Goal: Information Seeking & Learning: Learn about a topic

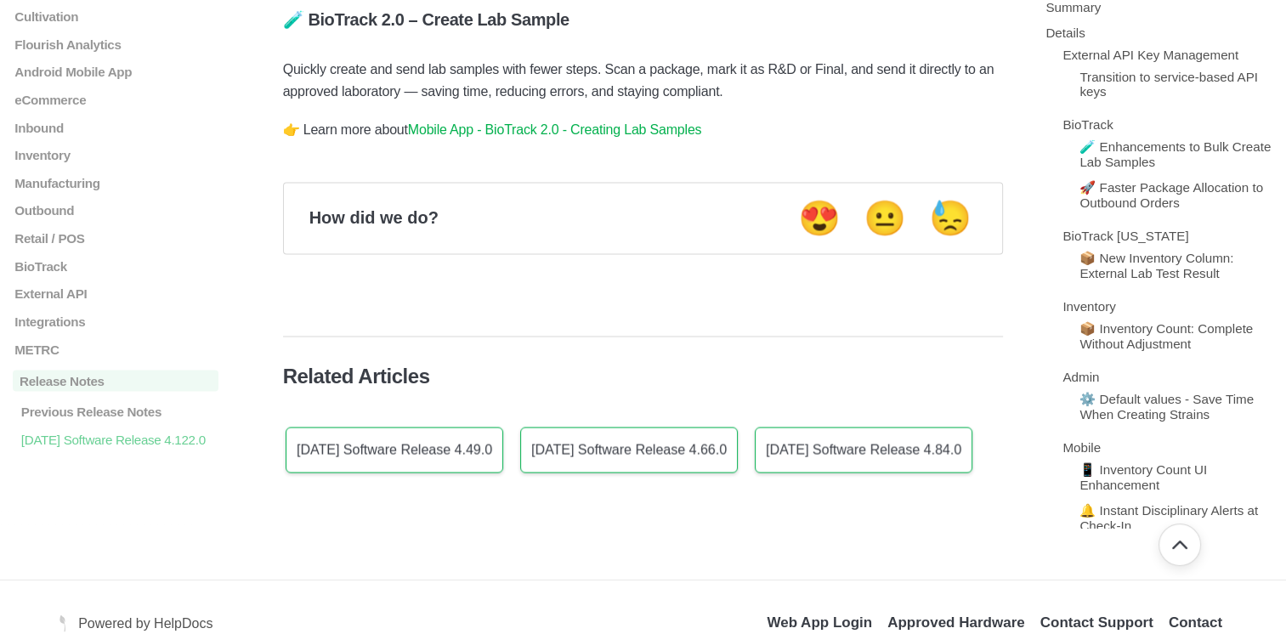
scroll to position [2891, 0]
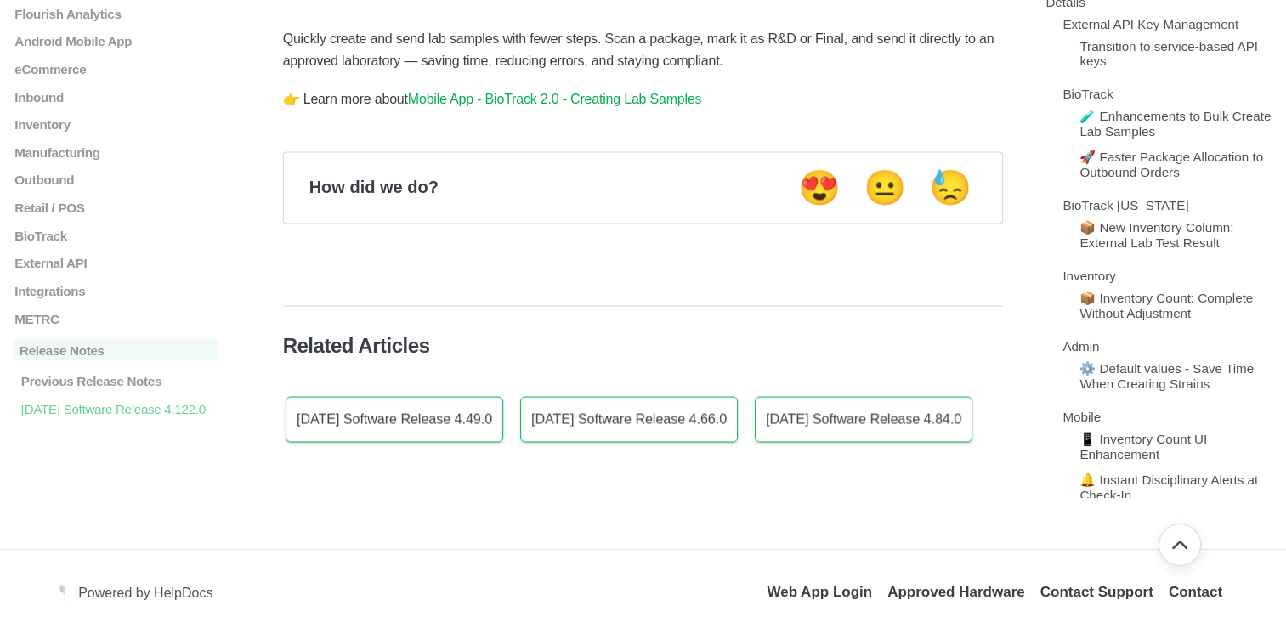
click at [571, 105] on link "Mobile App - BioTrack 2.0 - Creating Lab Samples" at bounding box center [555, 99] width 294 height 14
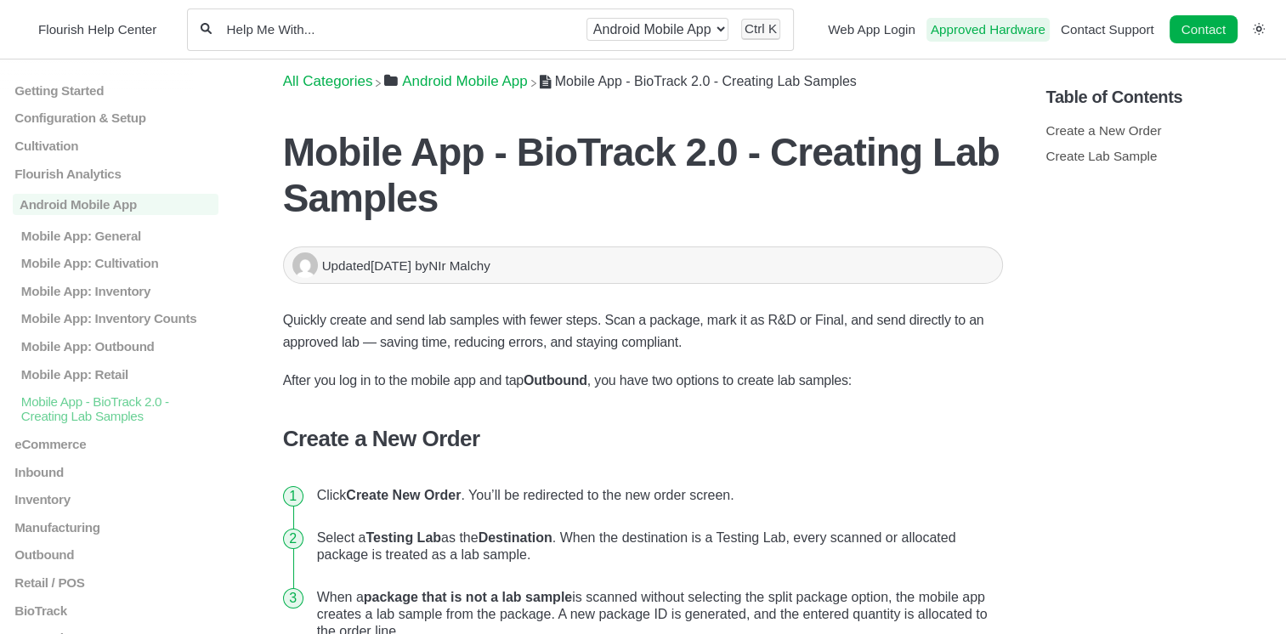
click at [978, 34] on link "Approved Hardware" at bounding box center [988, 29] width 115 height 14
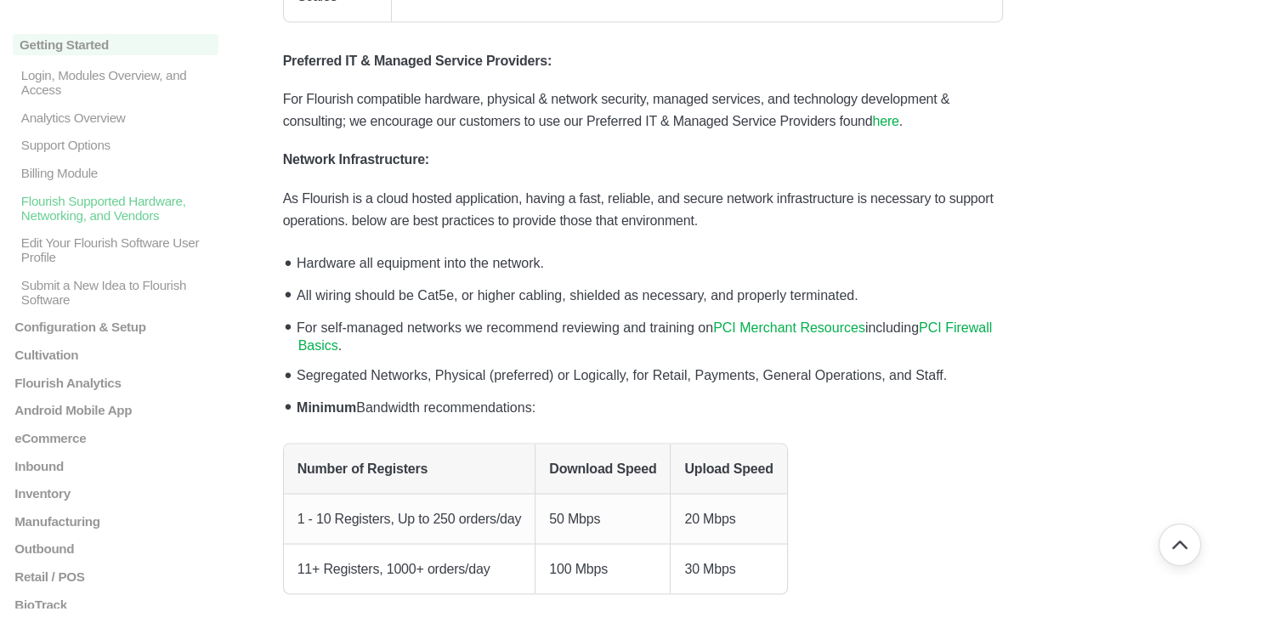
scroll to position [2891, 0]
